Goal: Navigation & Orientation: Find specific page/section

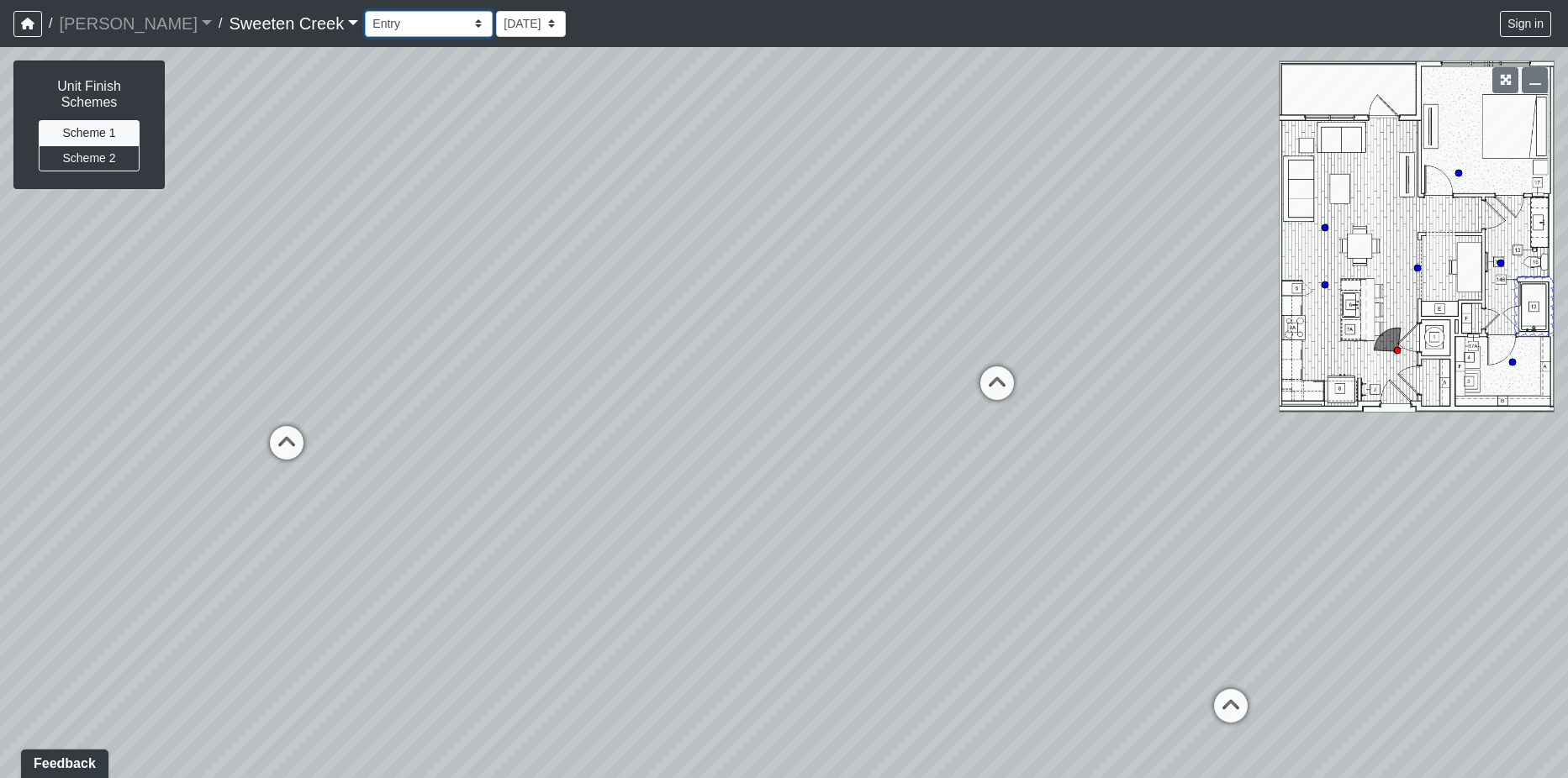
click at [403, 27] on select "Bistro Fitness - Hobby Booth Seating Counter Dining Dining 2 Elevators Elevator…" at bounding box center [428, 24] width 128 height 26
click at [365, 11] on select "Bistro Fitness - Hobby Booth Seating Counter Dining Dining 2 Elevators Elevator…" at bounding box center [428, 24] width 128 height 26
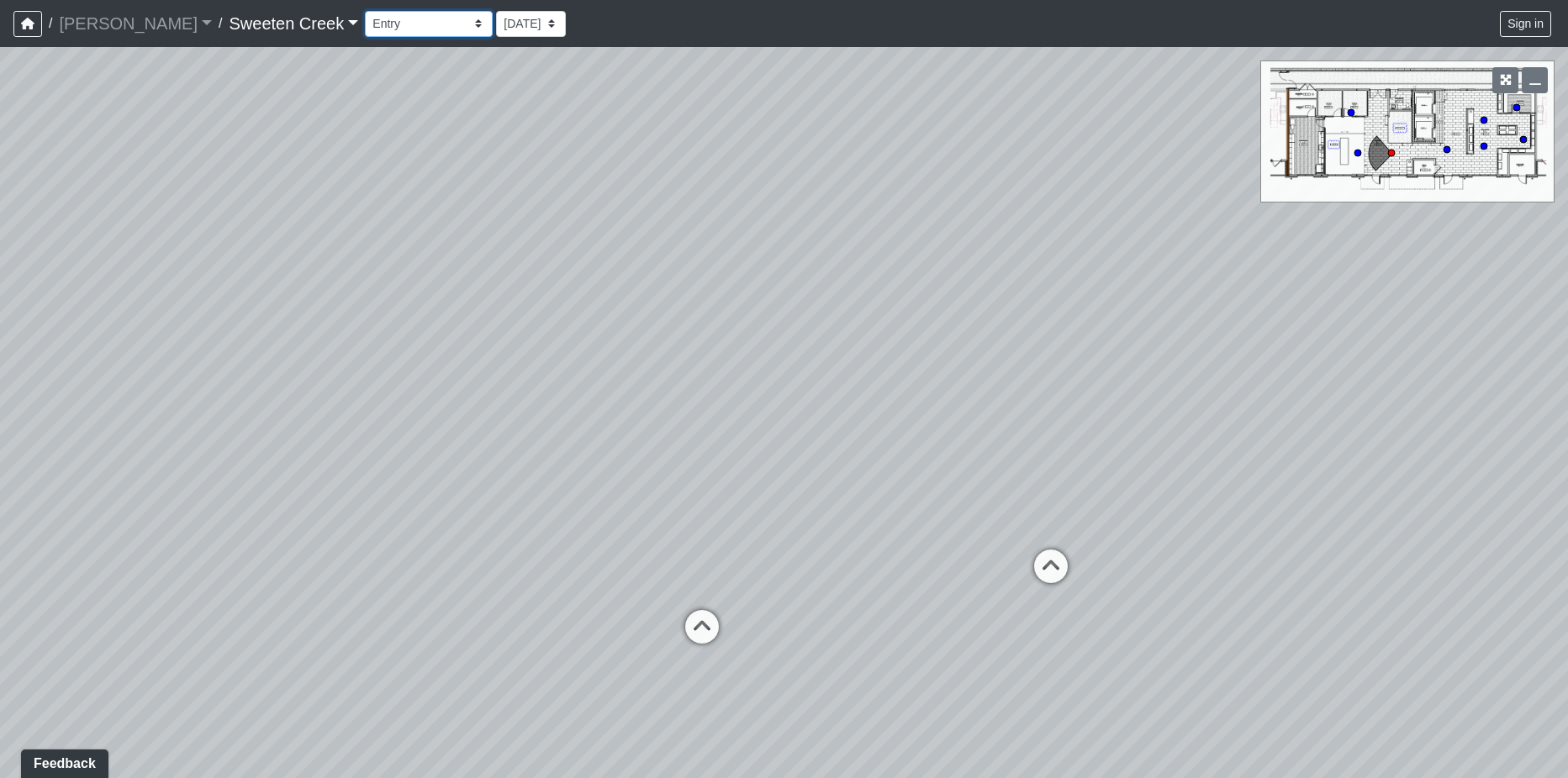
click at [401, 24] on select "Bistro Fitness - Hobby Booth Seating Counter Dining Dining 2 Elevators Elevator…" at bounding box center [428, 24] width 128 height 26
click at [365, 11] on select "Bistro Fitness - Hobby Booth Seating Counter Dining Dining 2 Elevators Elevator…" at bounding box center [428, 24] width 128 height 26
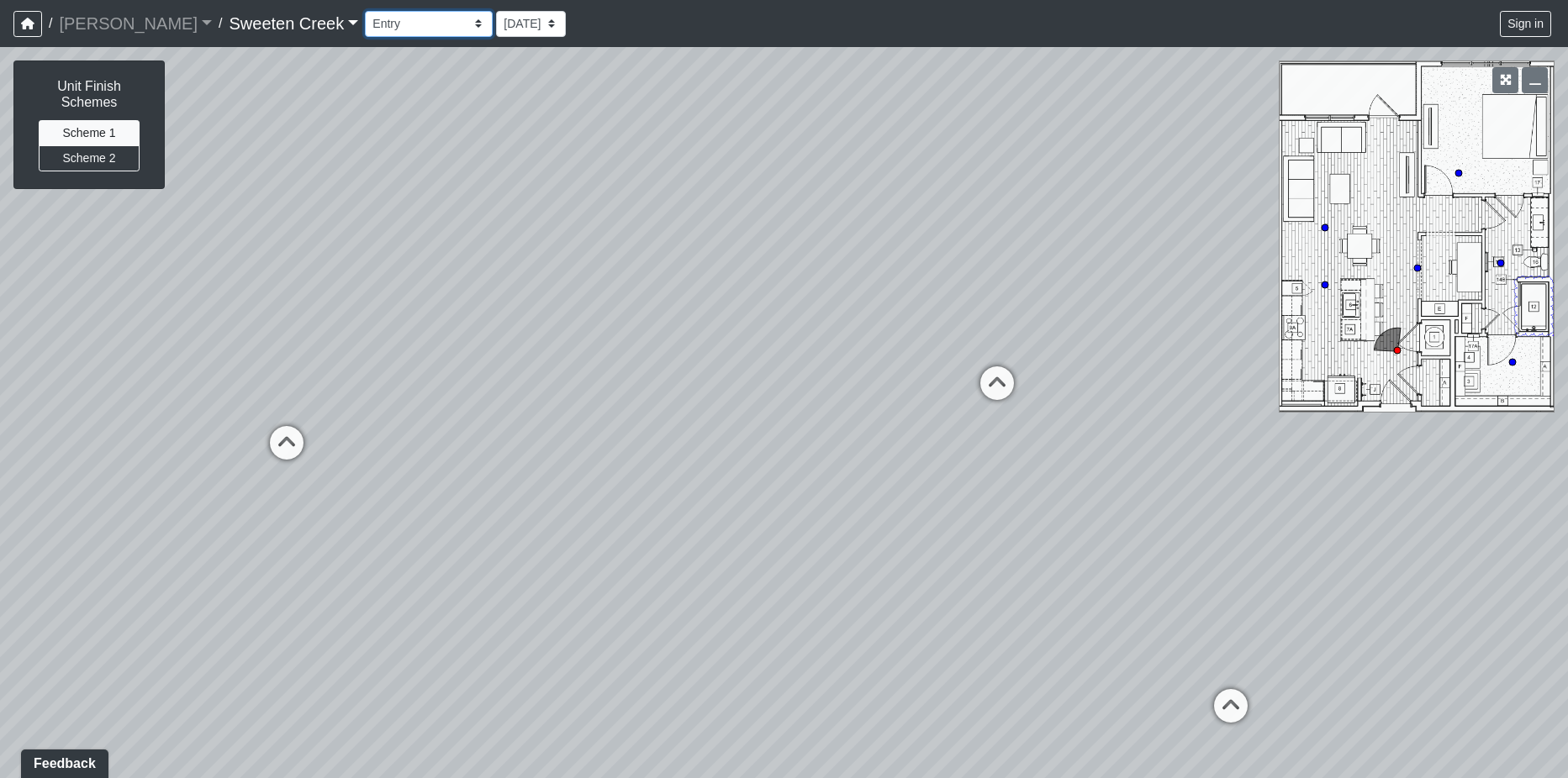
click at [400, 24] on select "Bistro Fitness - Hobby Booth Seating Counter Dining Dining 2 Elevators Elevator…" at bounding box center [428, 24] width 128 height 26
click at [365, 11] on select "Bistro Fitness - Hobby Booth Seating Counter Dining Dining 2 Elevators Elevator…" at bounding box center [428, 24] width 128 height 26
click at [403, 21] on select "Bistro Fitness - Hobby Booth Seating Counter Dining Dining 2 Elevators Elevator…" at bounding box center [428, 24] width 128 height 26
click at [1395, 346] on icon at bounding box center [1397, 350] width 8 height 8
click at [1413, 386] on div "Loading... Living Room Loading... Kitchen Loading... Den Loading... Office Load…" at bounding box center [784, 413] width 1568 height 731
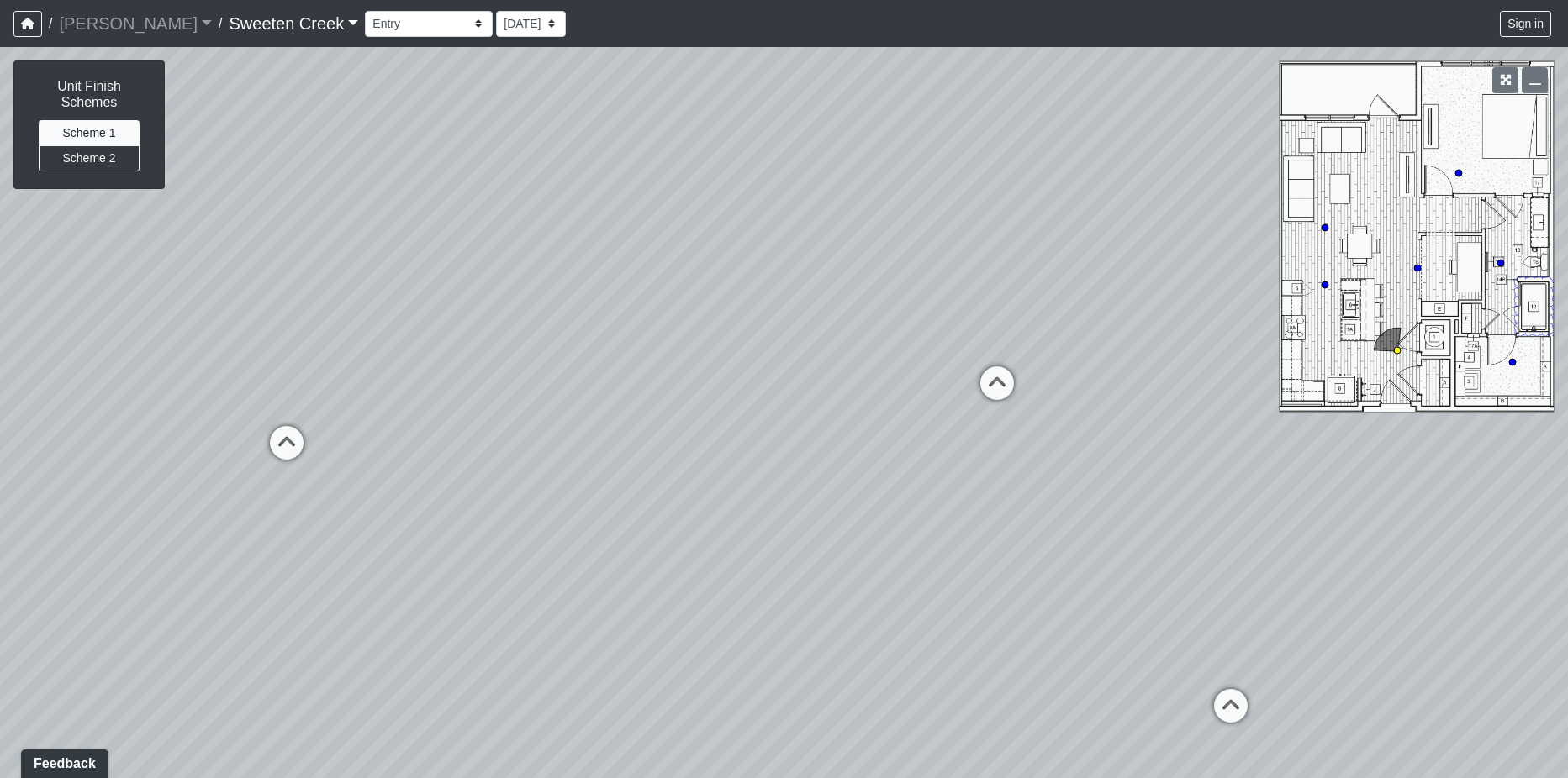
click at [1396, 349] on circle at bounding box center [1397, 350] width 7 height 7
click at [1417, 266] on circle at bounding box center [1417, 268] width 7 height 7
click at [1401, 350] on div "Loading... Living Room Loading... Kitchen Loading... Den Loading... Office Load…" at bounding box center [784, 413] width 1568 height 731
click at [1396, 347] on circle at bounding box center [1397, 350] width 7 height 7
drag, startPoint x: 751, startPoint y: 326, endPoint x: 1074, endPoint y: 324, distance: 323.0
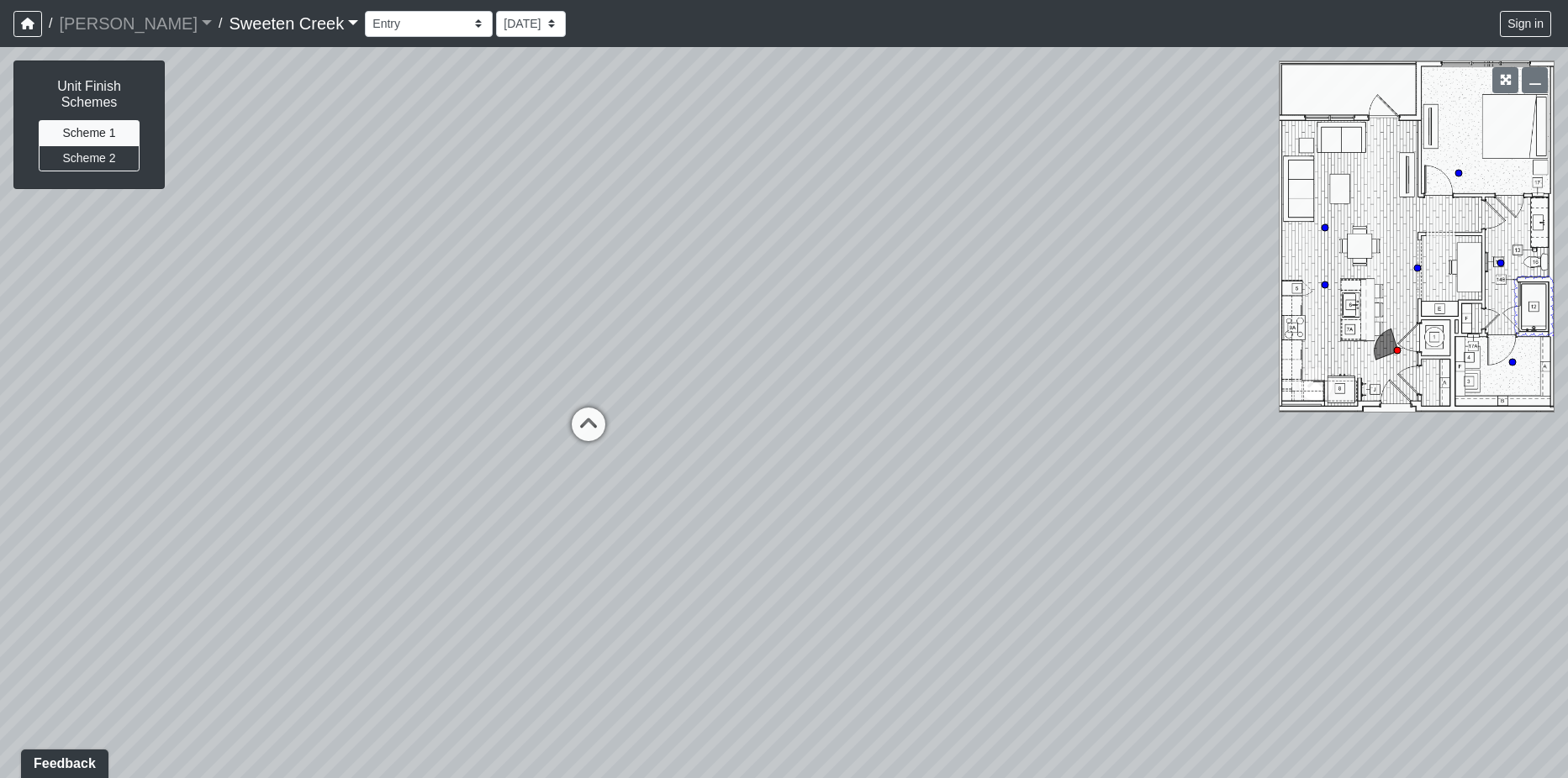
click at [1074, 324] on div "Loading... Living Room Loading... Kitchen Loading... Den Loading... Office Load…" at bounding box center [784, 413] width 1568 height 731
click at [1326, 282] on icon at bounding box center [1325, 285] width 8 height 8
click at [1325, 226] on circle at bounding box center [1325, 227] width 7 height 7
drag, startPoint x: 1252, startPoint y: 546, endPoint x: 762, endPoint y: 447, distance: 499.9
click at [762, 447] on div "Loading... Living Room Loading... Kitchen Loading... Den Loading... Office Load…" at bounding box center [784, 413] width 1568 height 731
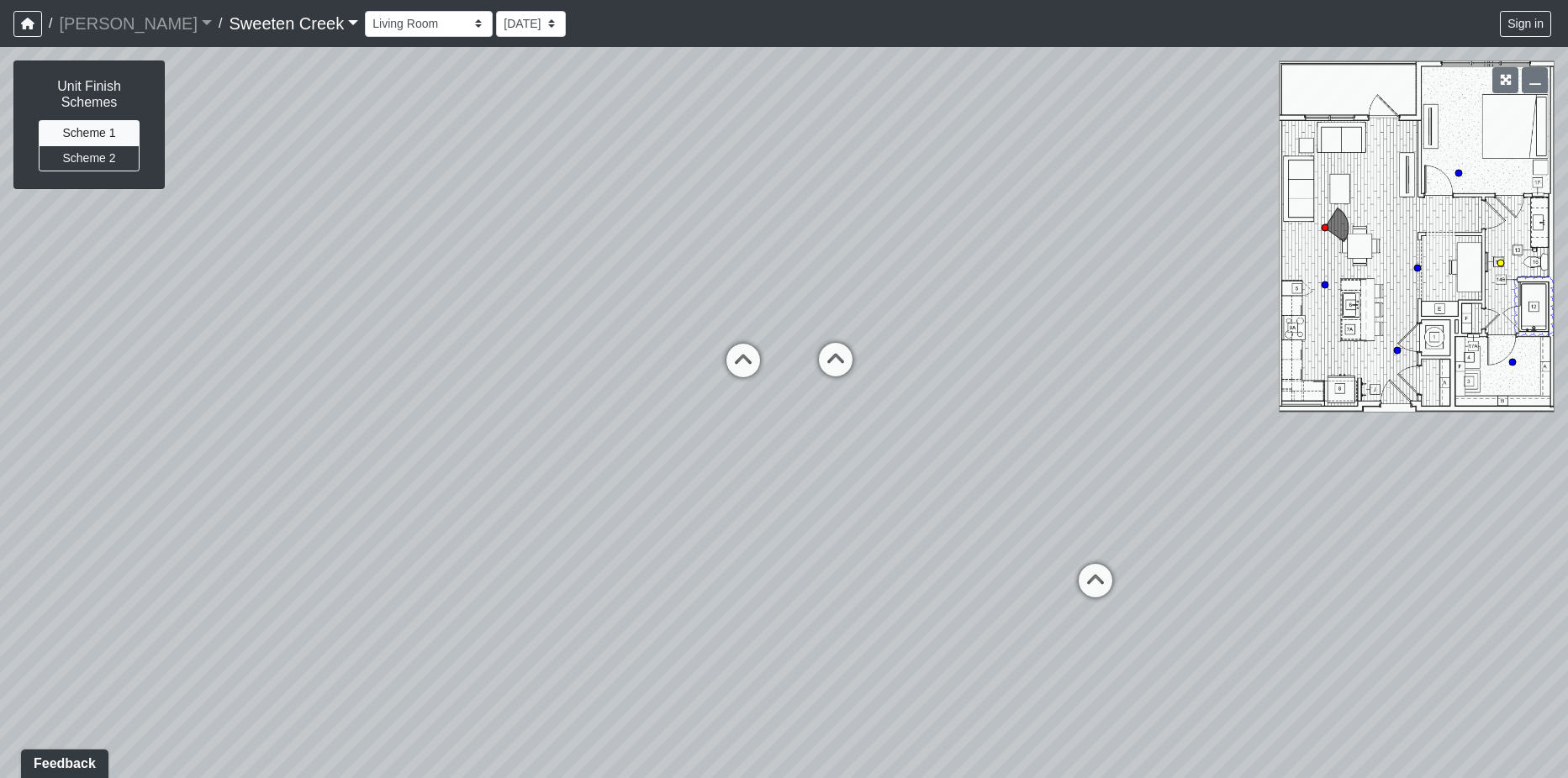
click at [1500, 261] on circle at bounding box center [1500, 263] width 7 height 7
drag, startPoint x: 1117, startPoint y: 450, endPoint x: 1096, endPoint y: 360, distance: 92.4
click at [1096, 360] on div "Loading... Living Room Loading... Kitchen Loading... Den Loading... Office Load…" at bounding box center [784, 413] width 1568 height 731
drag, startPoint x: 799, startPoint y: 416, endPoint x: 1170, endPoint y: 413, distance: 371.0
click at [1172, 414] on div "Loading... Living Room Loading... Kitchen Loading... Den Loading... Office Load…" at bounding box center [784, 413] width 1568 height 731
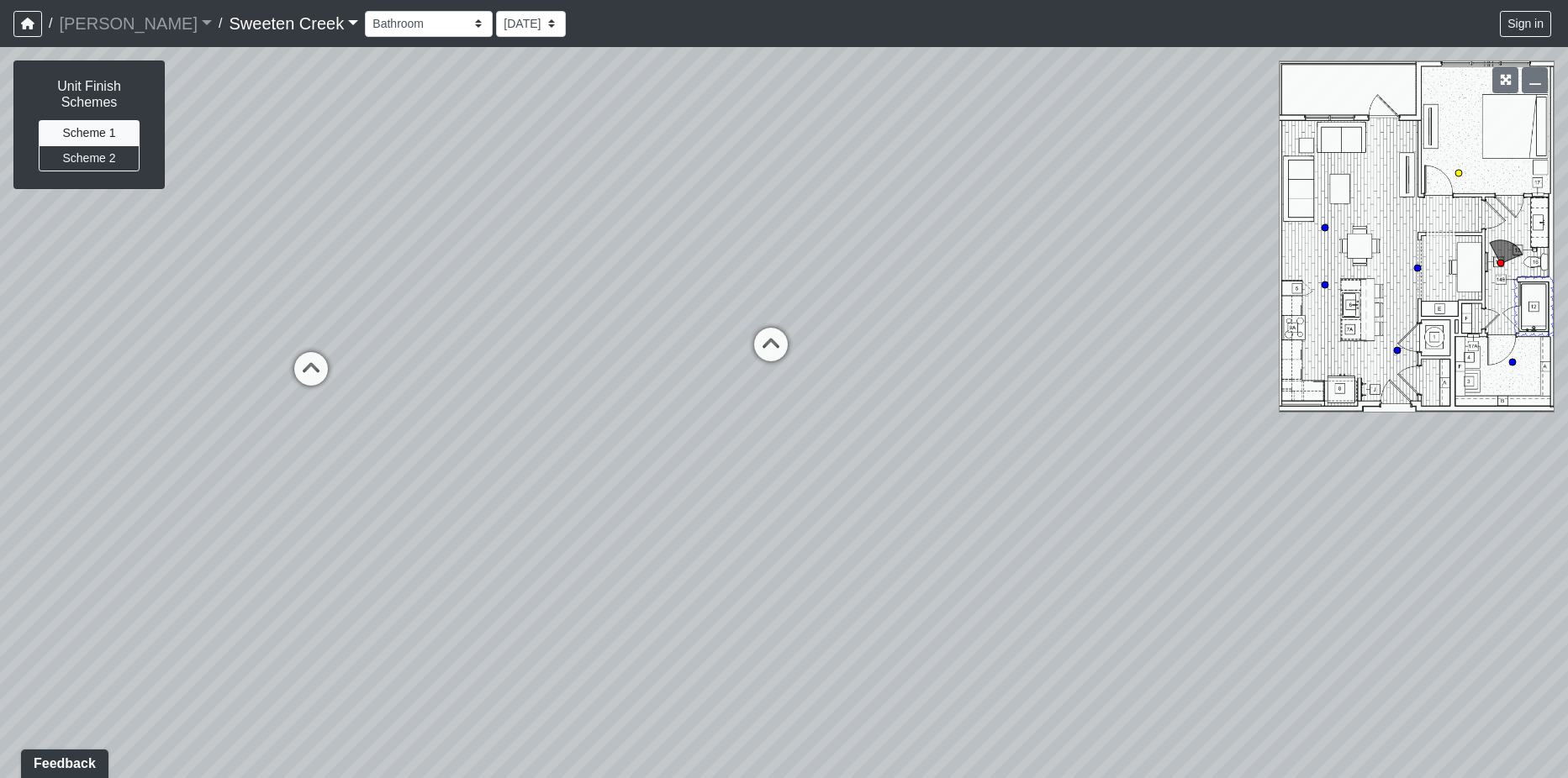
click at [1459, 171] on circle at bounding box center [1458, 173] width 7 height 7
drag, startPoint x: 812, startPoint y: 519, endPoint x: 971, endPoint y: 405, distance: 195.6
click at [971, 405] on div "Loading... Living Room Loading... Kitchen Loading... Den Loading... Office Load…" at bounding box center [784, 413] width 1568 height 731
click at [1516, 362] on circle at bounding box center [1512, 362] width 7 height 7
drag, startPoint x: 948, startPoint y: 432, endPoint x: 1015, endPoint y: 540, distance: 127.1
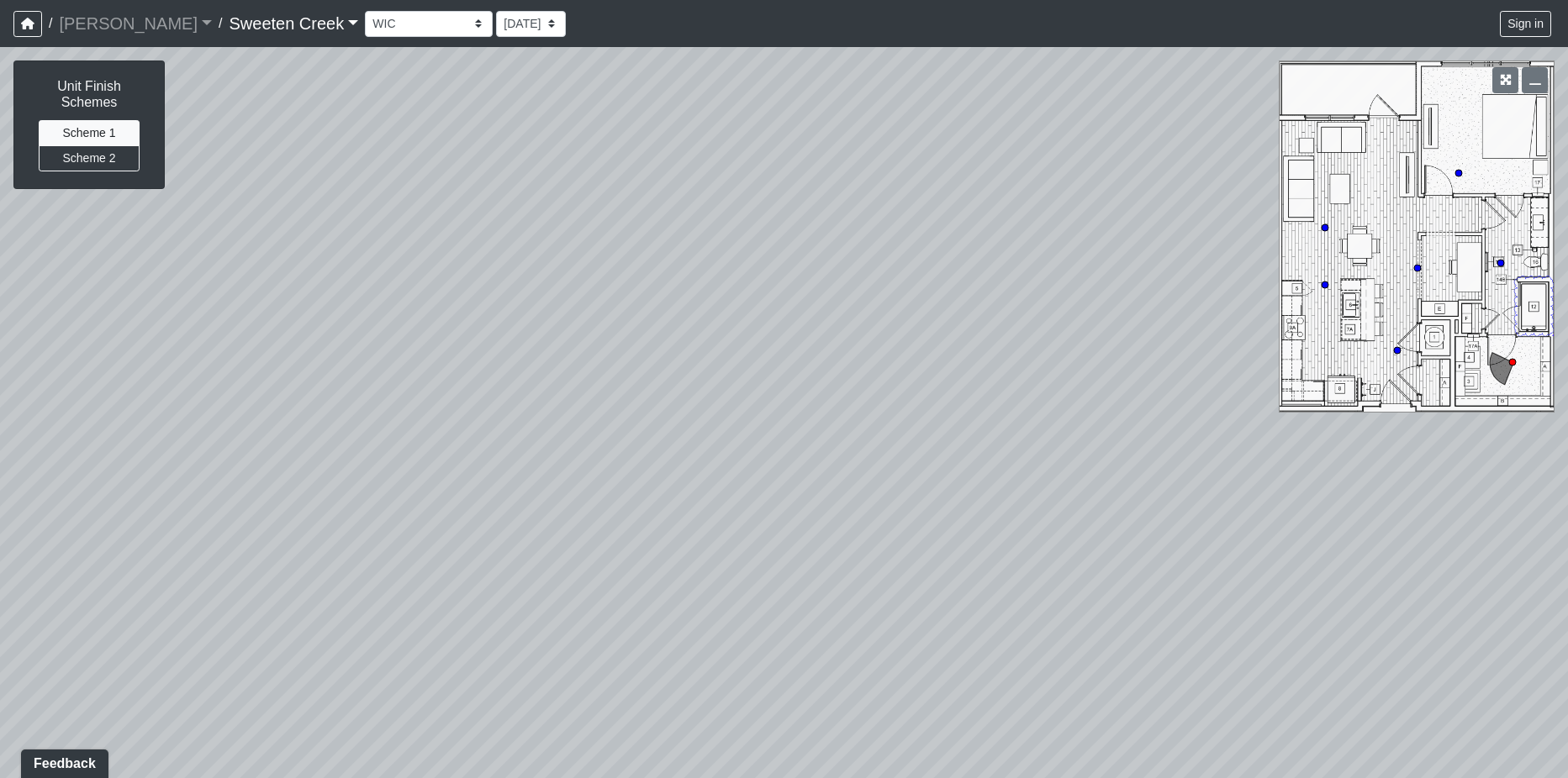
click at [1002, 536] on div "Loading... Living Room Loading... Kitchen Loading... Den Loading... Office Load…" at bounding box center [784, 413] width 1568 height 731
click at [1324, 224] on circle at bounding box center [1325, 227] width 7 height 7
drag, startPoint x: 802, startPoint y: 417, endPoint x: 1107, endPoint y: 392, distance: 306.0
click at [1107, 392] on div "Loading... Living Room Loading... Kitchen Loading... Den Loading... Office Load…" at bounding box center [784, 413] width 1568 height 731
click at [1323, 281] on icon at bounding box center [1325, 285] width 8 height 8
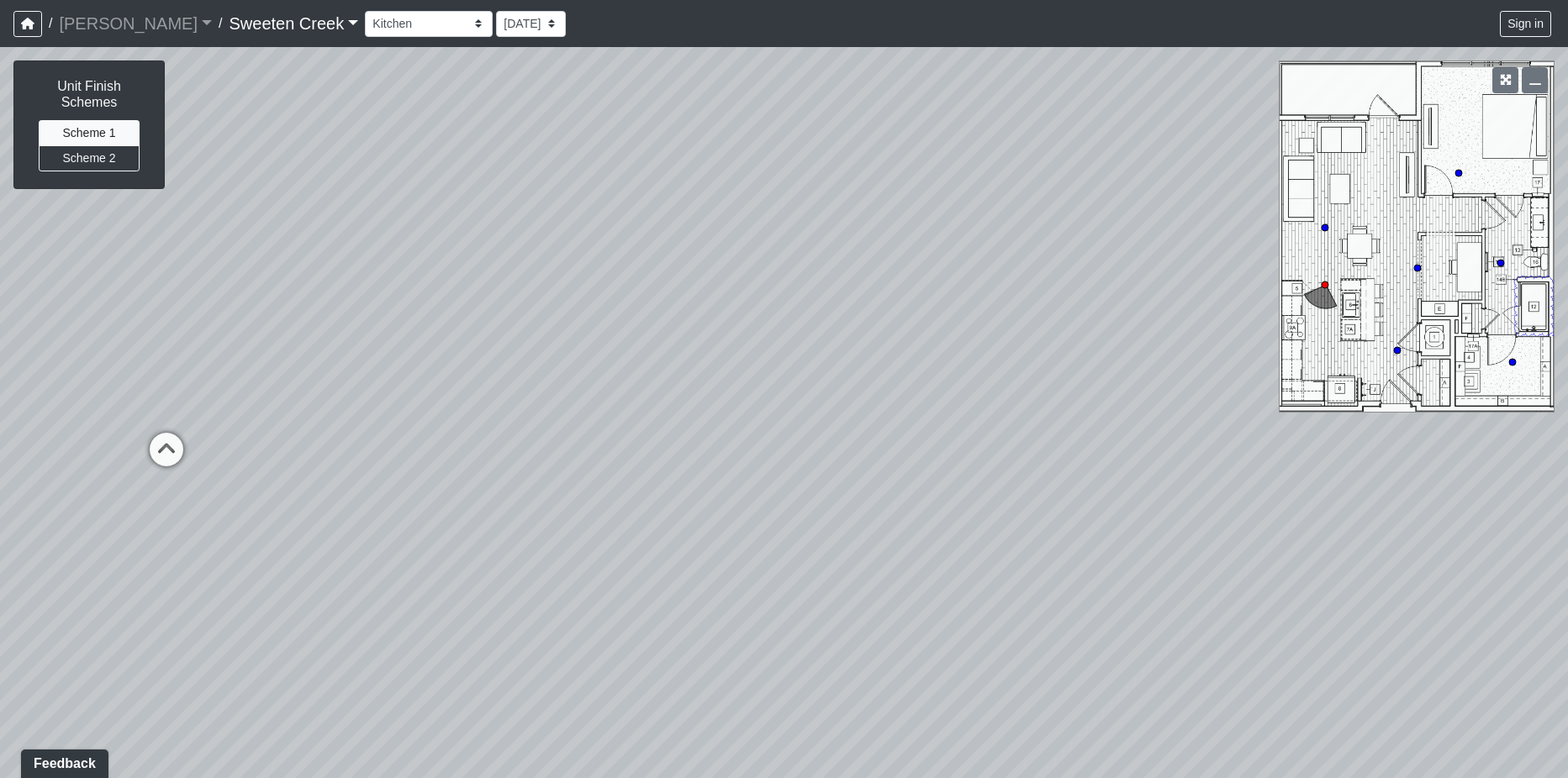
drag, startPoint x: 951, startPoint y: 419, endPoint x: 916, endPoint y: 423, distance: 35.2
click at [916, 423] on div "Loading... Living Room Loading... Kitchen Loading... Den Loading... Office Load…" at bounding box center [784, 413] width 1568 height 731
click at [1397, 353] on circle at bounding box center [1397, 350] width 7 height 7
click at [1513, 359] on circle at bounding box center [1512, 362] width 7 height 7
click at [1499, 259] on icon at bounding box center [1500, 263] width 8 height 8
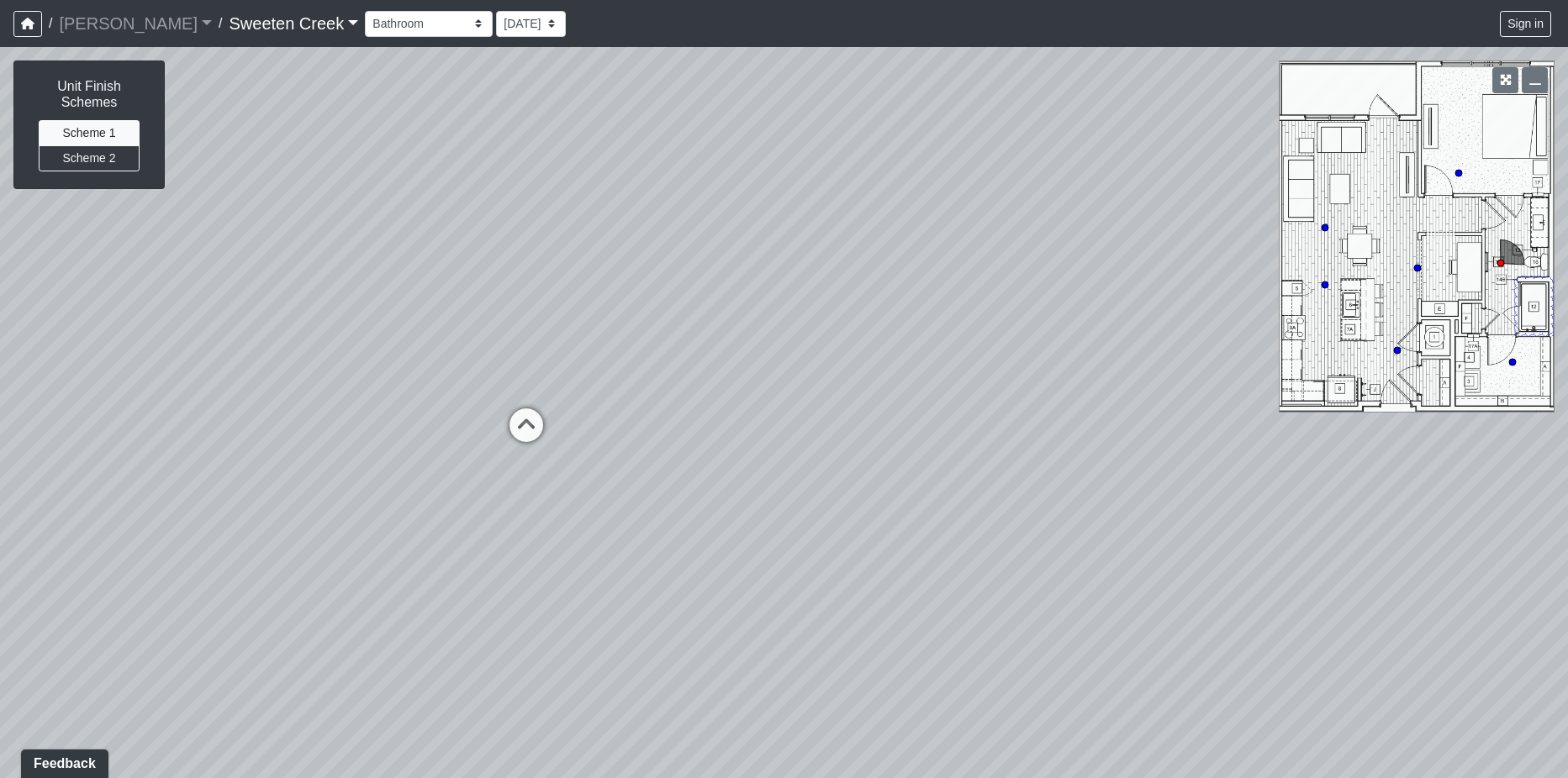
click at [1455, 167] on div "Loading... Living Room Loading... Kitchen Loading... Den Loading... Office Load…" at bounding box center [784, 413] width 1568 height 731
click at [1459, 171] on circle at bounding box center [1458, 173] width 7 height 7
drag, startPoint x: 1169, startPoint y: 342, endPoint x: 826, endPoint y: 329, distance: 343.2
click at [826, 329] on div "Loading... Living Room Loading... Kitchen Loading... Den Loading... Office Load…" at bounding box center [784, 413] width 1568 height 731
click at [1509, 76] on icon "button" at bounding box center [1505, 79] width 12 height 12
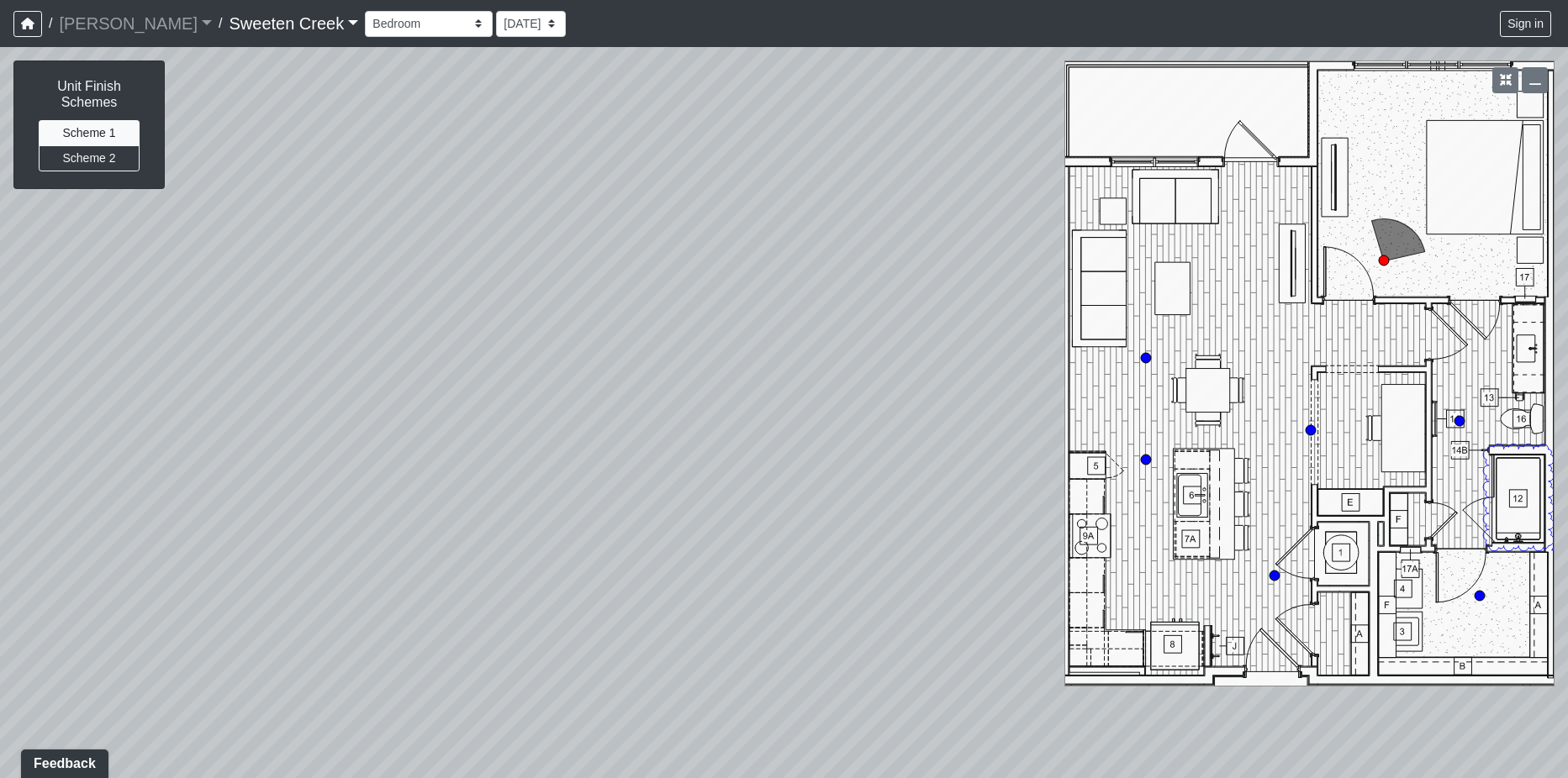
drag, startPoint x: 762, startPoint y: 348, endPoint x: 1018, endPoint y: 312, distance: 258.5
click at [1018, 312] on div "Loading... Living Room Loading... Kitchen Loading... Den Loading... Office Load…" at bounding box center [784, 413] width 1568 height 731
drag, startPoint x: 587, startPoint y: 408, endPoint x: 775, endPoint y: 338, distance: 200.6
click at [775, 338] on div "Loading... Living Room Loading... Kitchen Loading... Den Loading... Office Load…" at bounding box center [784, 413] width 1568 height 731
click at [1277, 568] on div "NON-CURRENT REVISION Unit Finish Schemes Scheme 1 Scheme 2 Loading... Living Ro…" at bounding box center [784, 413] width 1568 height 731
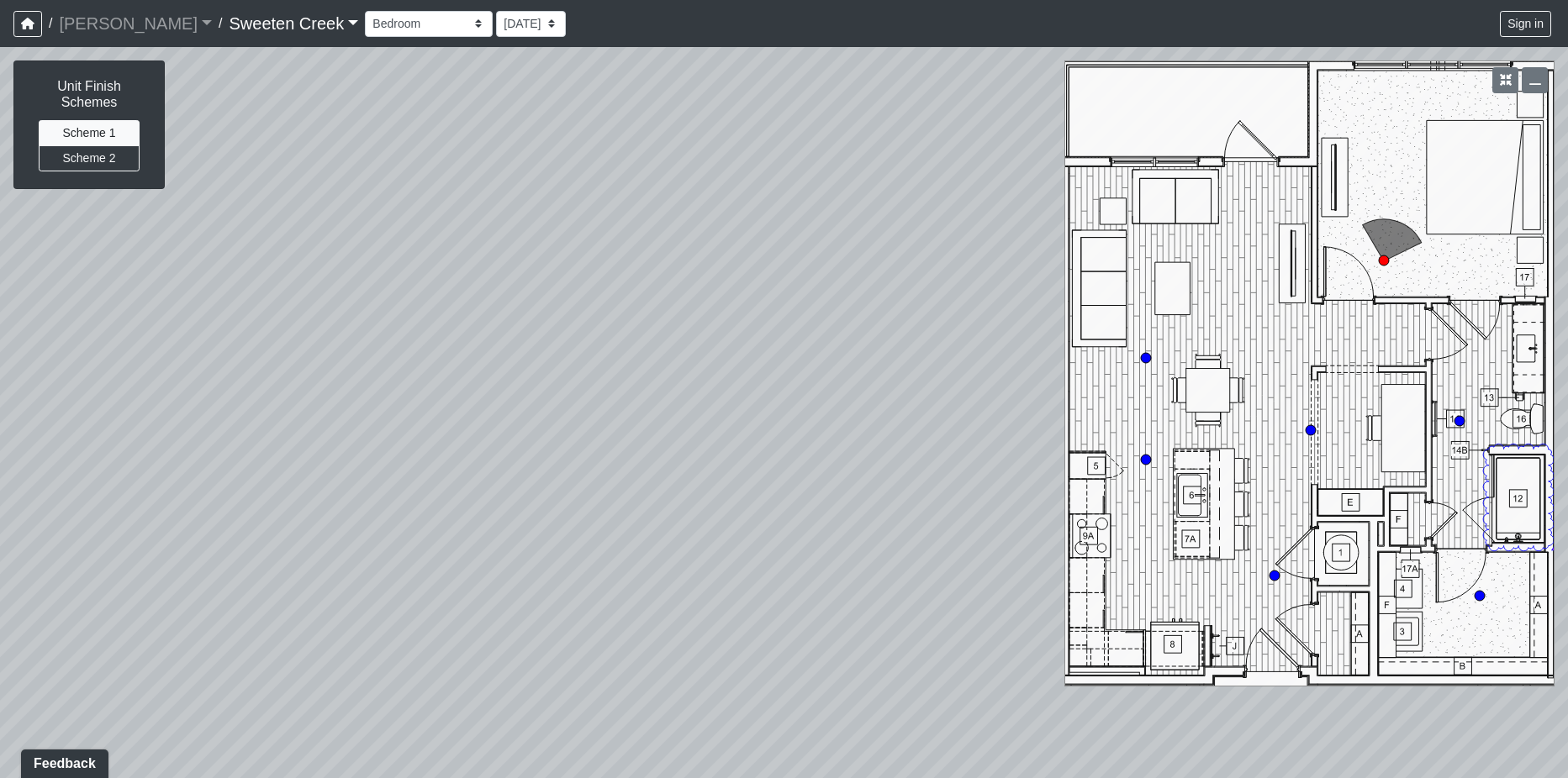
click at [1276, 570] on icon at bounding box center [1274, 575] width 12 height 12
click at [916, 395] on div "Loading... Living Room Loading... Kitchen Loading... Den Loading... Office Load…" at bounding box center [784, 413] width 1568 height 731
drag, startPoint x: 896, startPoint y: 403, endPoint x: 1010, endPoint y: 408, distance: 114.1
click at [1010, 408] on div "Loading... Living Room Loading... Kitchen Loading... Den Loading... Office Load…" at bounding box center [784, 413] width 1568 height 731
drag, startPoint x: 966, startPoint y: 436, endPoint x: 825, endPoint y: 403, distance: 144.8
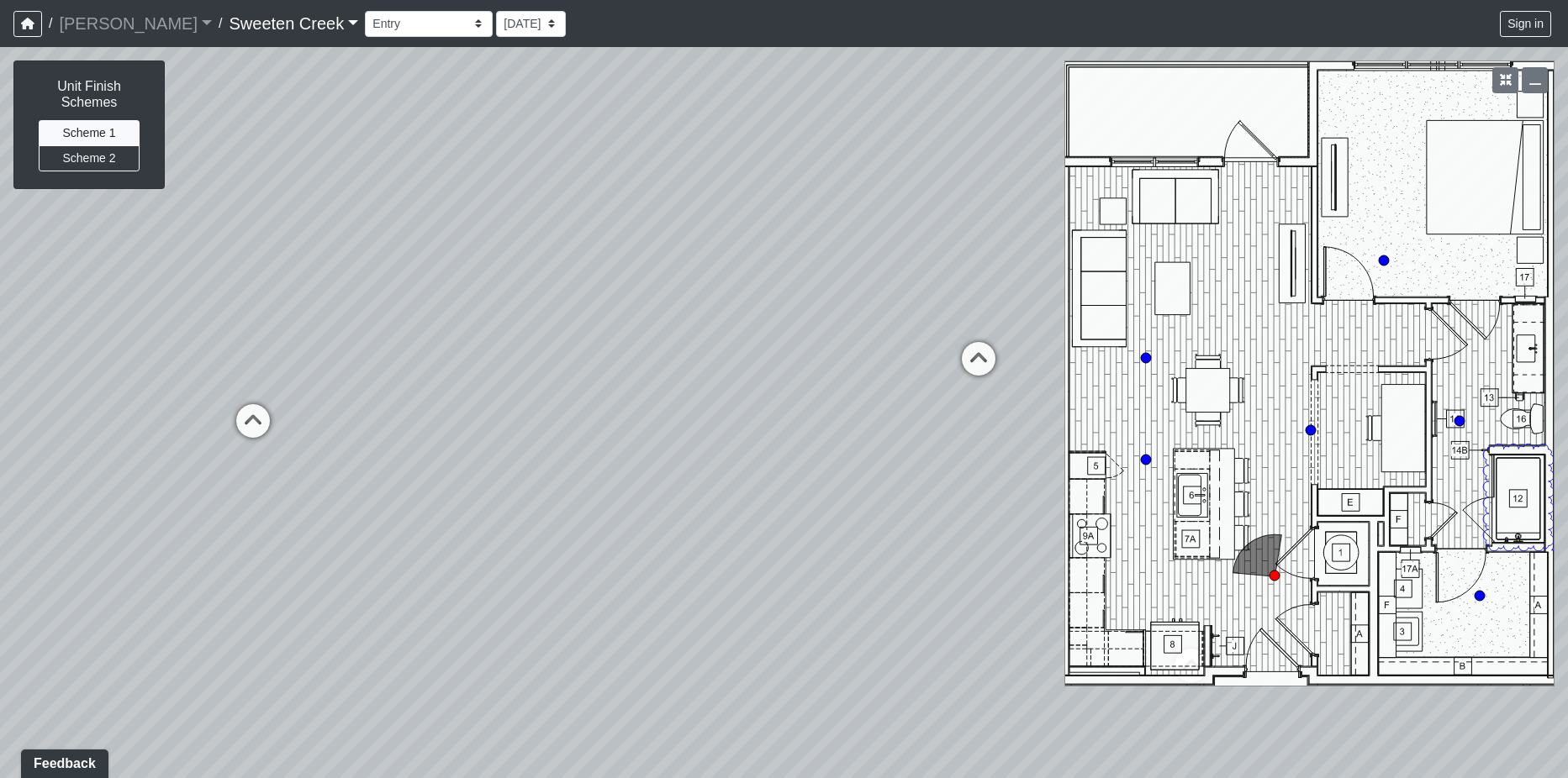
click at [825, 403] on div "Loading... Living Room Loading... Kitchen Loading... Den Loading... Office Load…" at bounding box center [784, 413] width 1568 height 731
click at [1537, 71] on button "button" at bounding box center [1534, 79] width 26 height 26
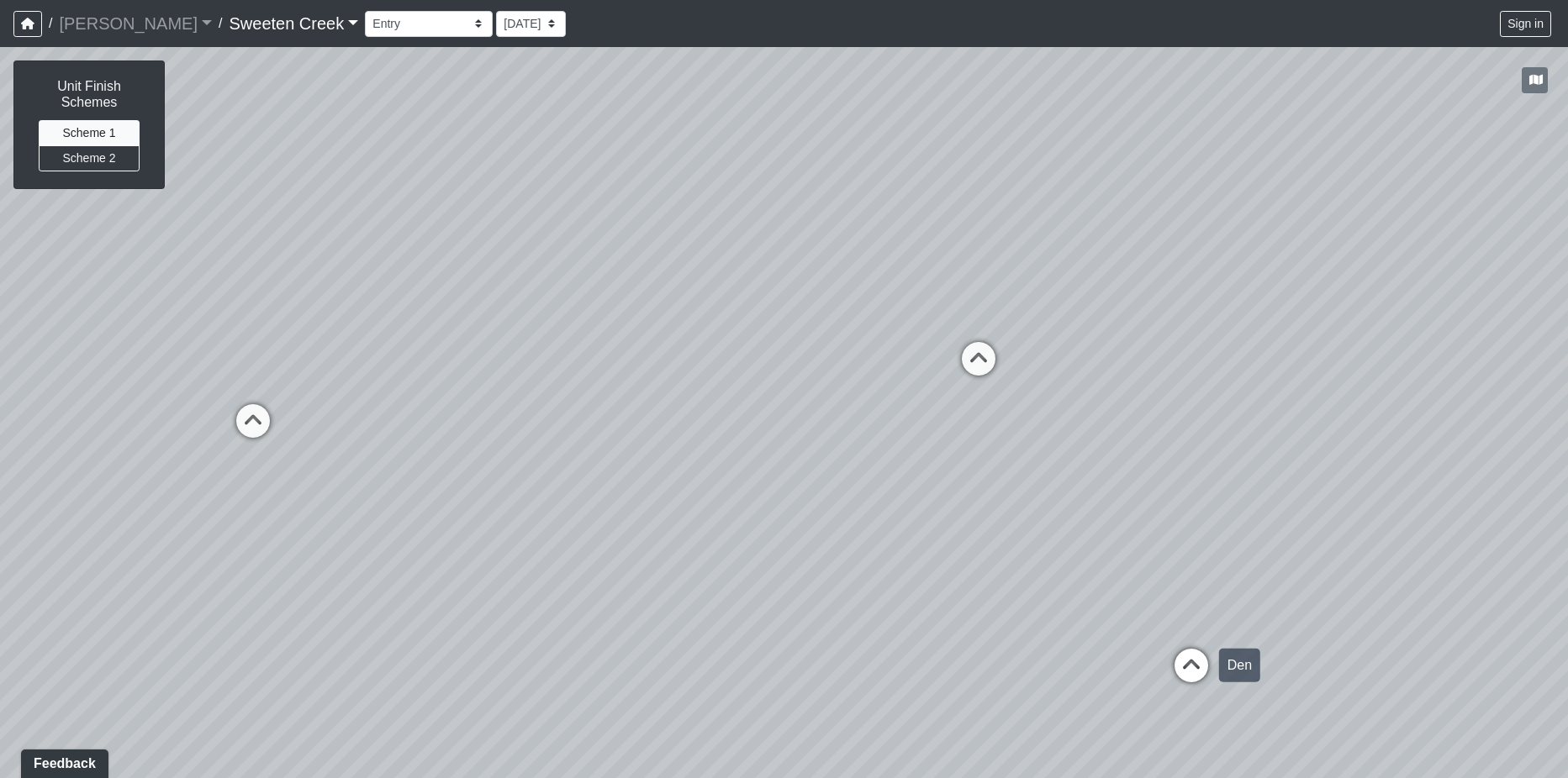
click at [1194, 664] on icon at bounding box center [1191, 674] width 51 height 51
drag, startPoint x: 1242, startPoint y: 579, endPoint x: 230, endPoint y: 683, distance: 1017.3
click at [228, 684] on div "Loading... Living Room Loading... Kitchen Loading... Den Loading... Office Load…" at bounding box center [784, 413] width 1568 height 731
drag, startPoint x: 1059, startPoint y: 516, endPoint x: 422, endPoint y: 439, distance: 641.6
click at [424, 438] on div "Loading... Living Room Loading... Kitchen Loading... Den Loading... Office Load…" at bounding box center [784, 413] width 1568 height 731
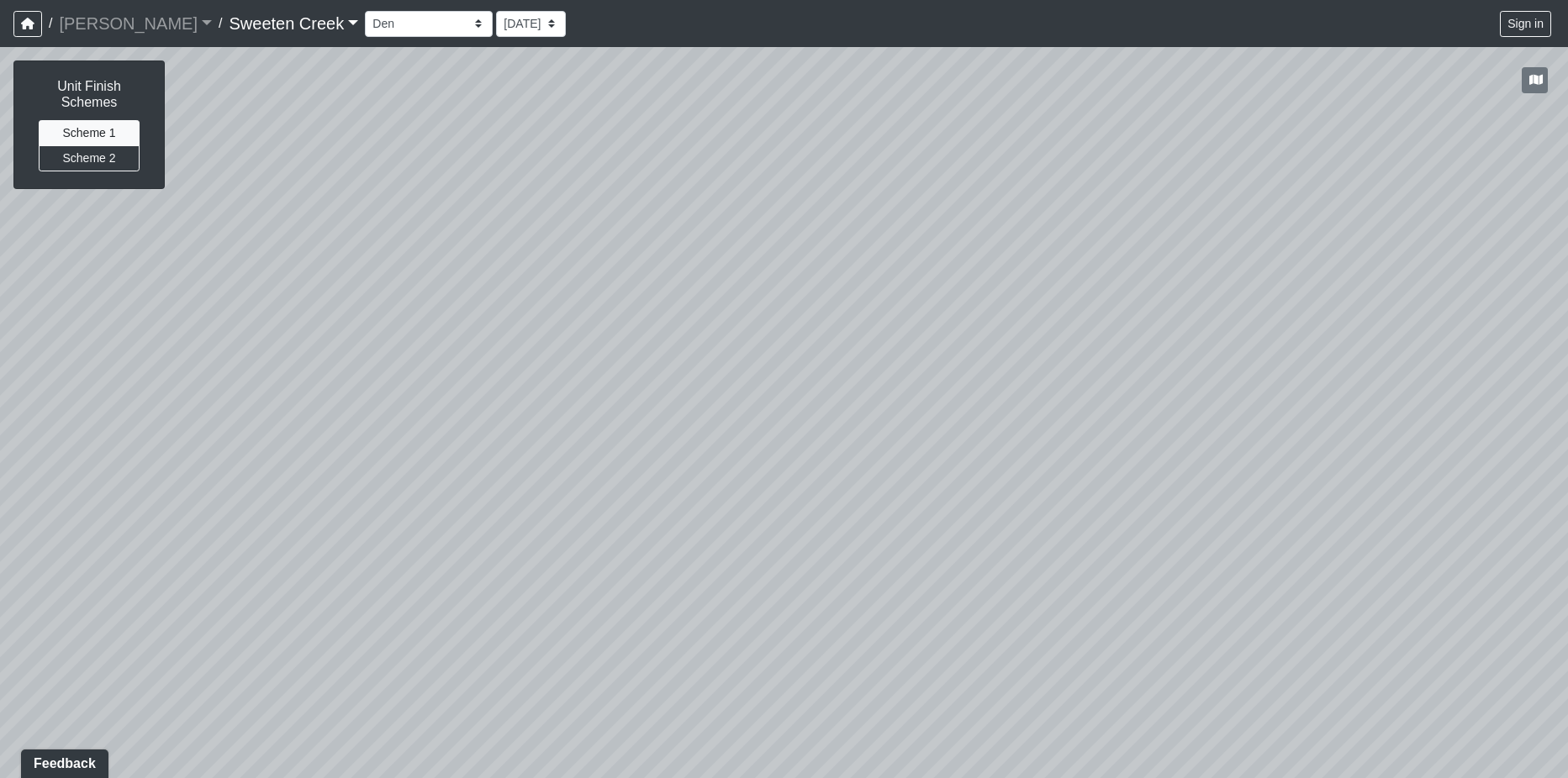
drag, startPoint x: 826, startPoint y: 470, endPoint x: 833, endPoint y: 397, distance: 73.3
click at [833, 397] on div "Loading... Living Room Loading... Kitchen Loading... Den Loading... Office Load…" at bounding box center [784, 413] width 1568 height 731
drag, startPoint x: 534, startPoint y: 413, endPoint x: 1313, endPoint y: 508, distance: 784.8
click at [1313, 508] on div "Loading... Living Room Loading... Kitchen Loading... Den Loading... Office Load…" at bounding box center [784, 413] width 1568 height 731
drag, startPoint x: 748, startPoint y: 492, endPoint x: 985, endPoint y: 448, distance: 241.0
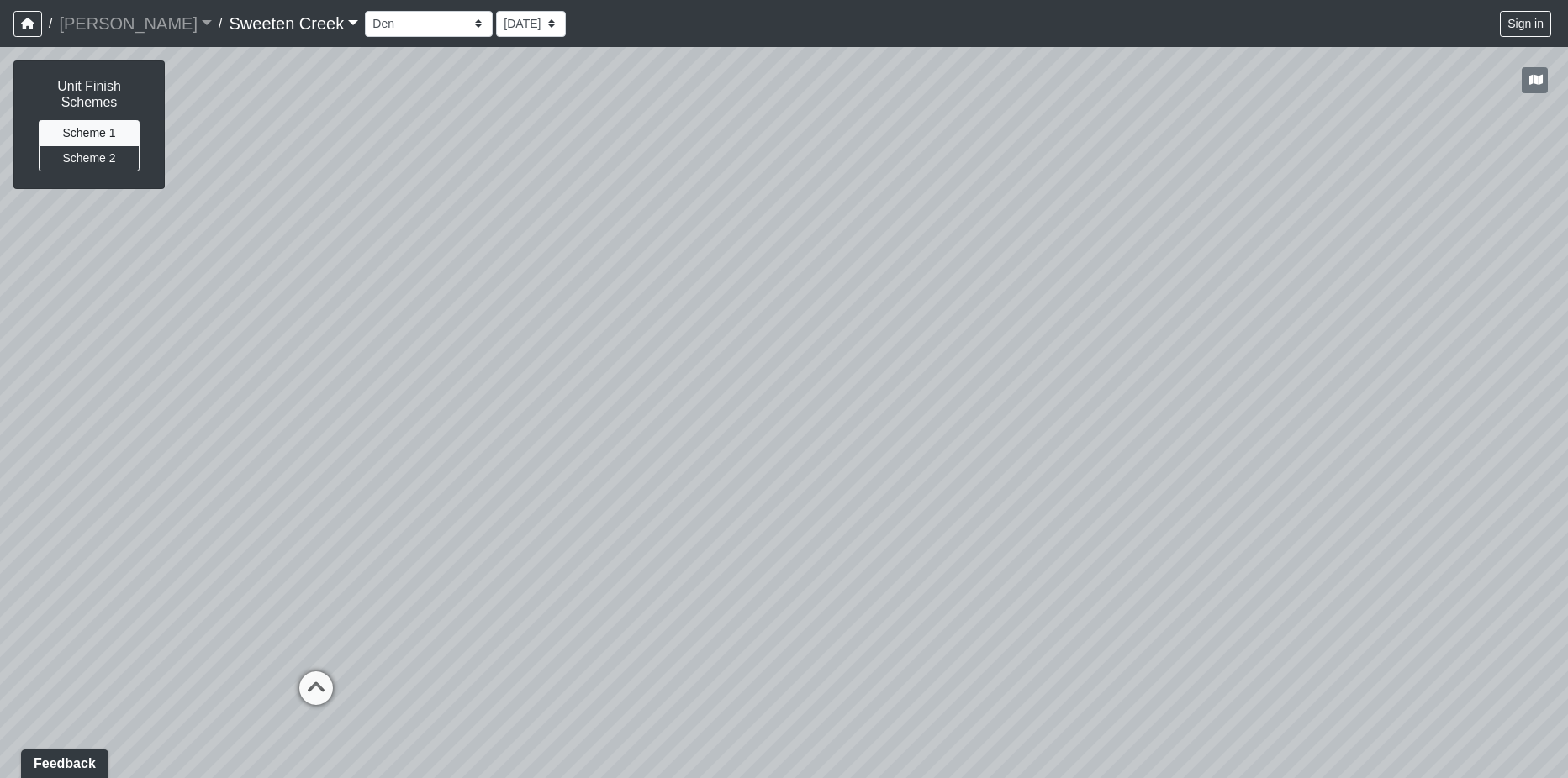
click at [985, 448] on div "Loading... Living Room Loading... Kitchen Loading... Den Loading... Office Load…" at bounding box center [784, 413] width 1568 height 731
drag, startPoint x: 1039, startPoint y: 445, endPoint x: 1003, endPoint y: 447, distance: 36.1
click at [1003, 447] on div "Loading... Living Room Loading... Kitchen Loading... Den Loading... Office Load…" at bounding box center [784, 413] width 1568 height 731
click at [1531, 76] on icon "button" at bounding box center [1536, 79] width 14 height 12
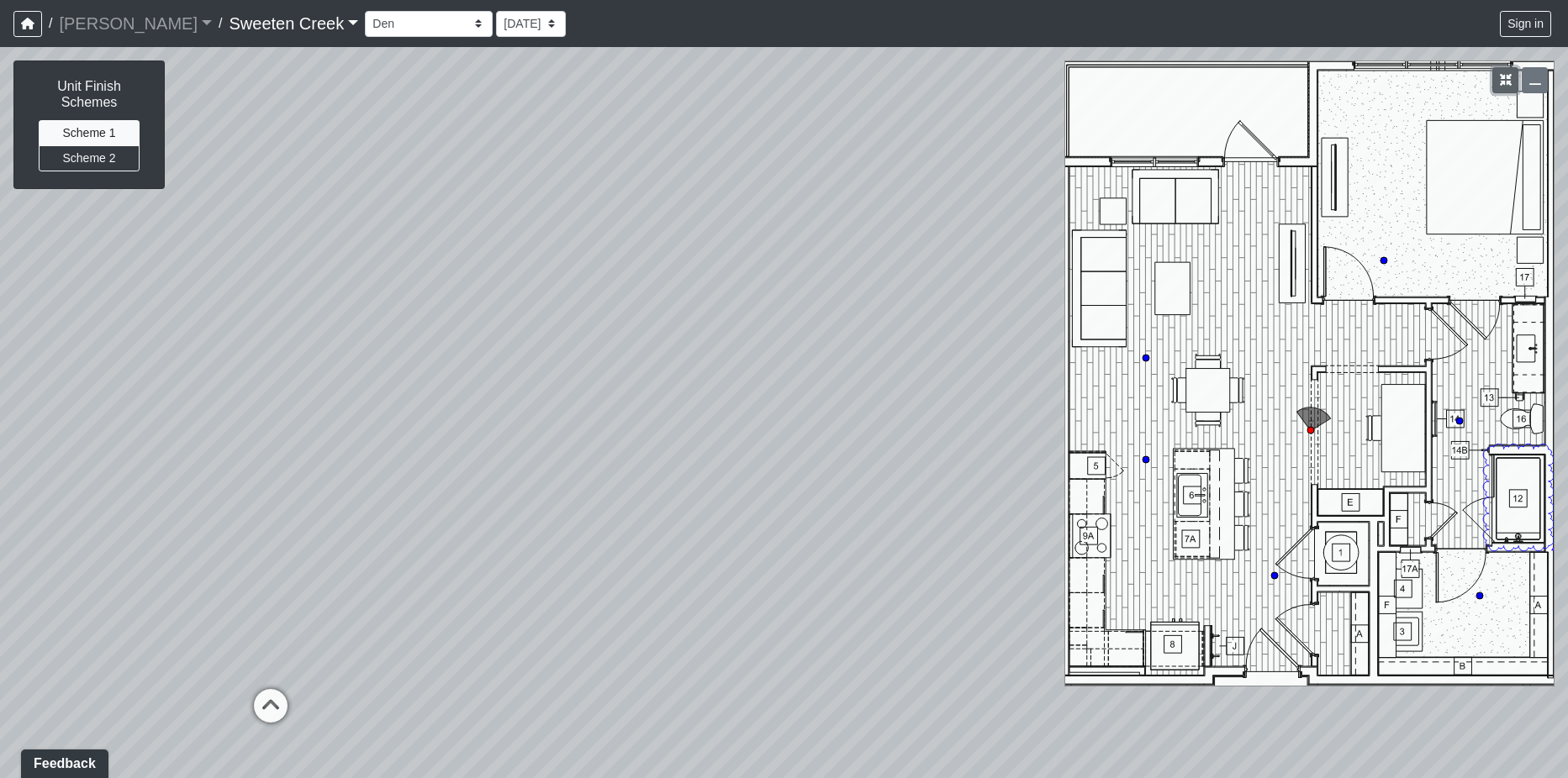
click at [1504, 79] on icon "button" at bounding box center [1505, 79] width 12 height 12
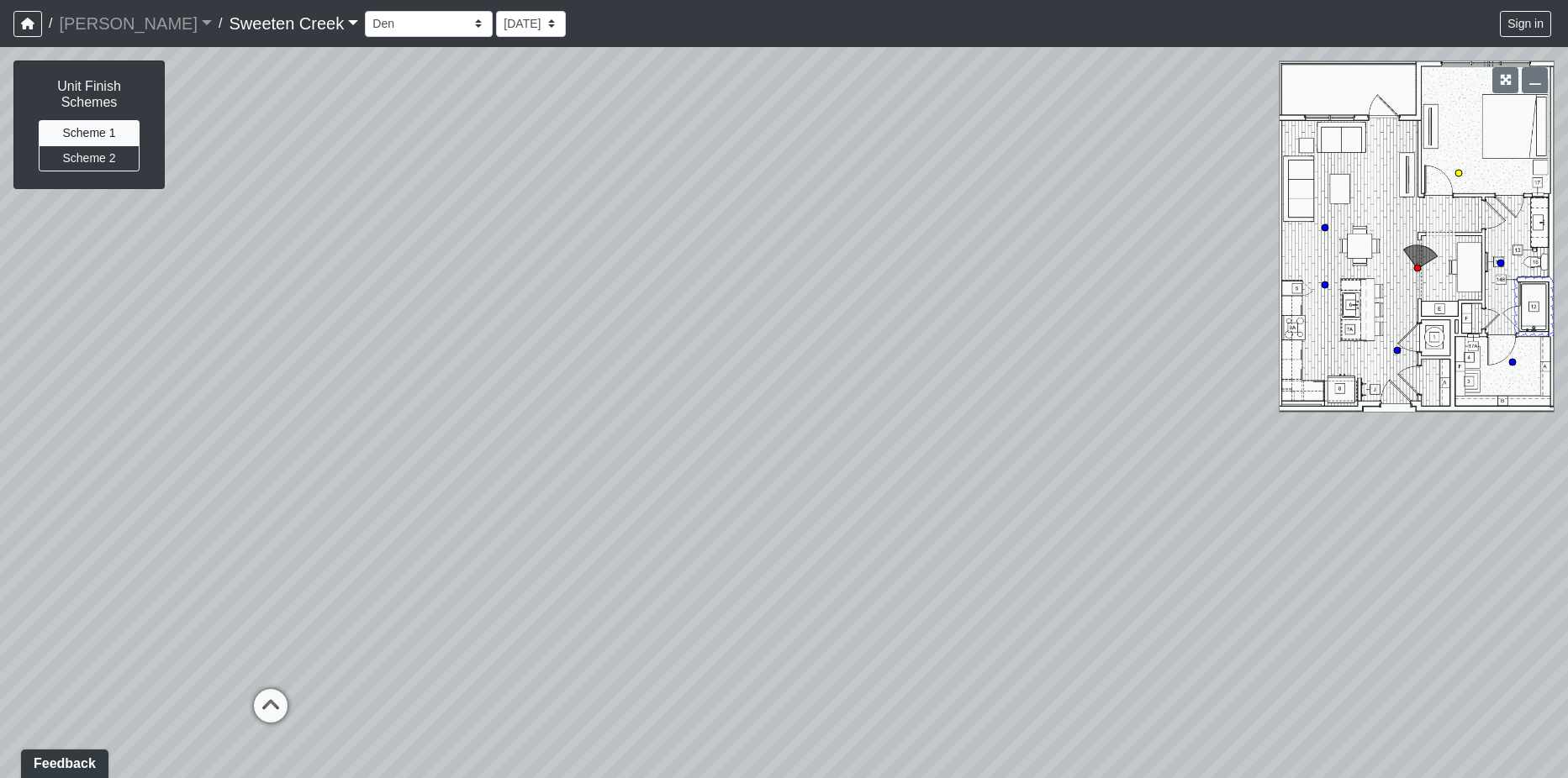
click at [1456, 171] on circle at bounding box center [1458, 173] width 7 height 7
select select "5JDG5uA7XTQsXs6aVN6dJk"
drag, startPoint x: 992, startPoint y: 445, endPoint x: 1087, endPoint y: 324, distance: 153.8
click at [1087, 324] on div "Loading... Living Room Loading... Kitchen Loading... Den Loading... Office Load…" at bounding box center [784, 413] width 1568 height 731
